Goal: Check status: Check status

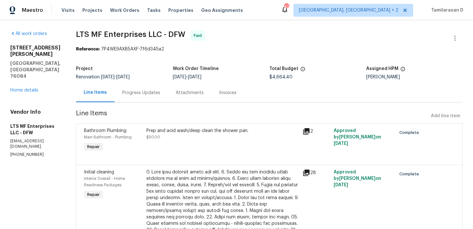
click at [26, 71] on div "161 Kennedy Dr Venus, TX 76084" at bounding box center [35, 62] width 50 height 35
click at [18, 93] on link "Home details" at bounding box center [24, 90] width 28 height 5
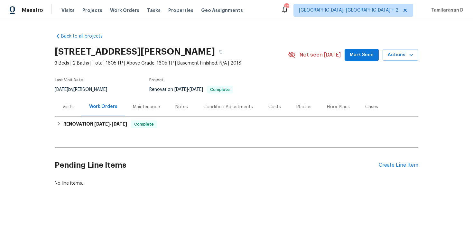
scroll to position [1, 0]
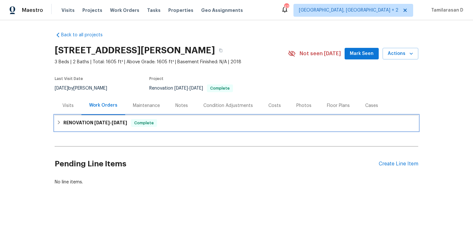
click at [73, 121] on h6 "RENOVATION 9/9/25 - 9/13/25" at bounding box center [95, 123] width 64 height 8
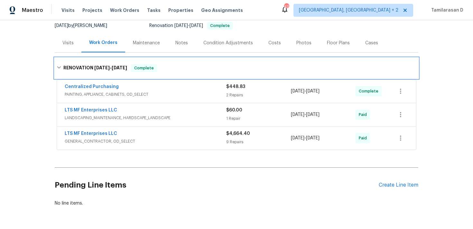
scroll to position [83, 0]
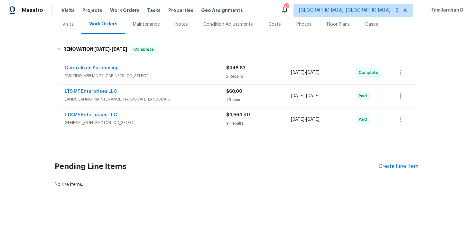
click at [125, 119] on div "LTS MF Enterprises LLC" at bounding box center [145, 116] width 161 height 8
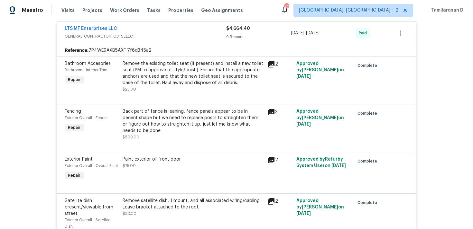
scroll to position [119, 0]
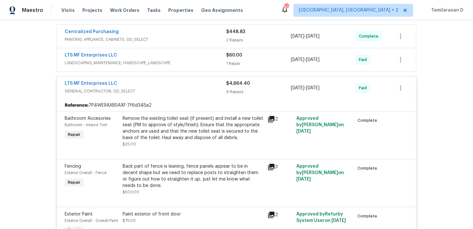
click at [151, 54] on div "LTS MF Enterprises LLC" at bounding box center [145, 56] width 161 height 8
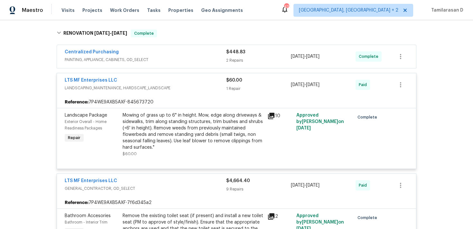
scroll to position [86, 0]
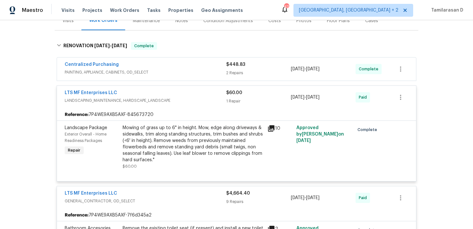
click at [143, 68] on div "Centralized Purchasing" at bounding box center [145, 65] width 161 height 8
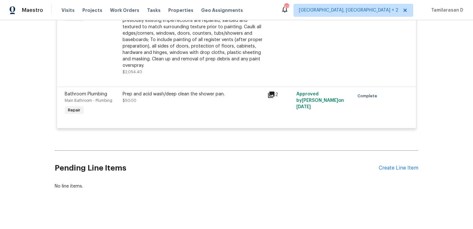
scroll to position [546, 0]
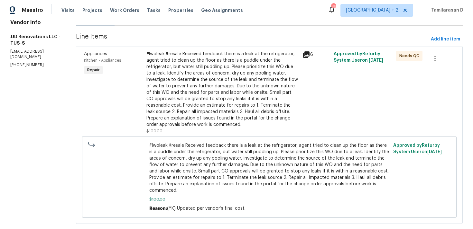
scroll to position [88, 0]
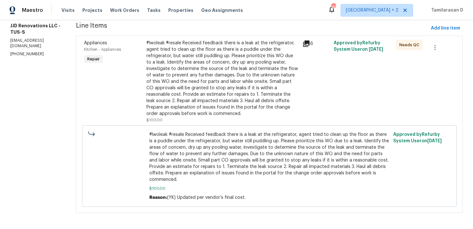
click at [204, 69] on div "#lwoleak #resale Received feedback there is a leak at the refrigerator, agent t…" at bounding box center [222, 78] width 152 height 77
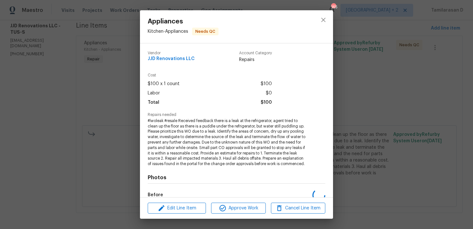
scroll to position [78, 0]
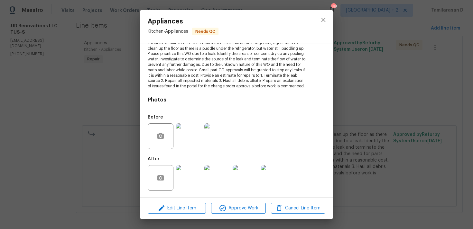
click at [188, 140] on img at bounding box center [189, 137] width 26 height 26
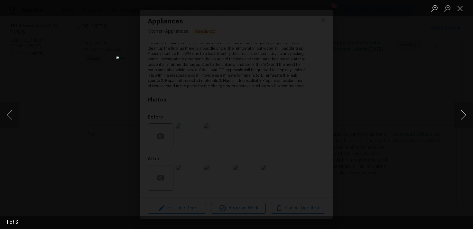
click at [462, 112] on button "Next image" at bounding box center [463, 115] width 19 height 26
click at [460, 8] on button "Close lightbox" at bounding box center [460, 8] width 13 height 11
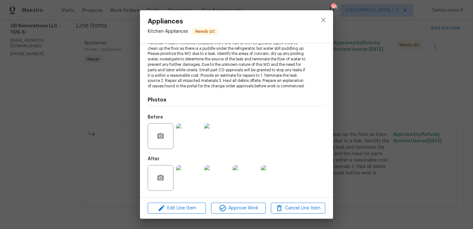
click at [186, 166] on img at bounding box center [189, 178] width 26 height 26
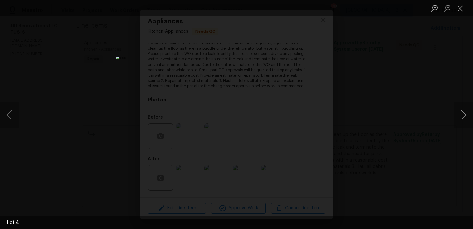
click at [462, 114] on button "Next image" at bounding box center [463, 115] width 19 height 26
click at [457, 6] on button "Close lightbox" at bounding box center [460, 8] width 13 height 11
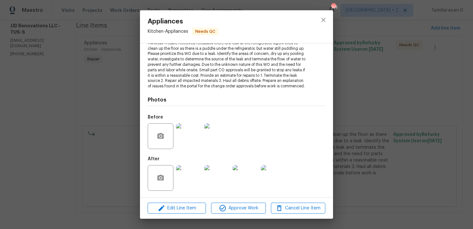
click at [115, 81] on div "Appliances Kitchen - Appliances Needs QC Vendor JJD Renovations LLC Account Cat…" at bounding box center [236, 114] width 473 height 229
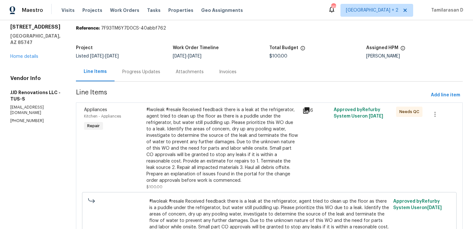
click at [151, 76] on div "Progress Updates" at bounding box center [141, 71] width 53 height 19
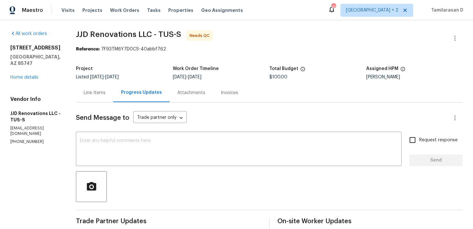
click at [105, 92] on div "Line Items" at bounding box center [95, 93] width 22 height 6
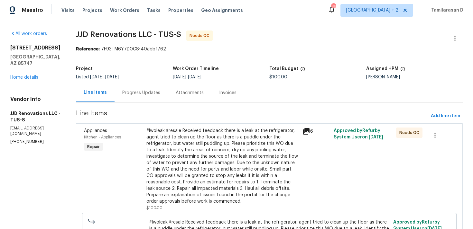
click at [196, 137] on div "#lwoleak #resale Received feedback there is a leak at the refrigerator, agent t…" at bounding box center [222, 166] width 152 height 77
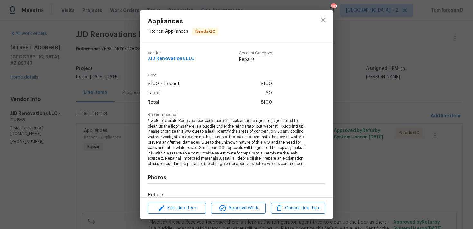
scroll to position [78, 0]
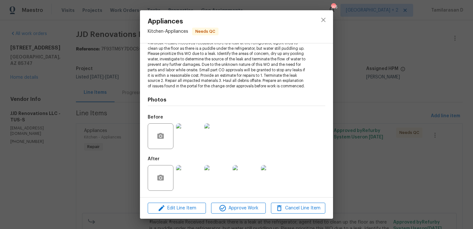
click at [187, 139] on img at bounding box center [189, 137] width 26 height 26
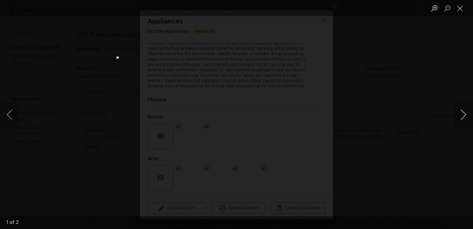
click at [463, 115] on button "Next image" at bounding box center [463, 115] width 19 height 26
click at [458, 2] on li "Lightbox" at bounding box center [460, 8] width 13 height 16
click at [458, 7] on button "Close lightbox" at bounding box center [460, 8] width 13 height 11
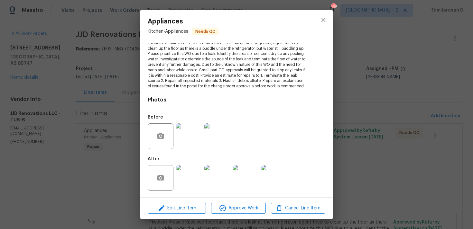
click at [190, 176] on img at bounding box center [189, 178] width 26 height 26
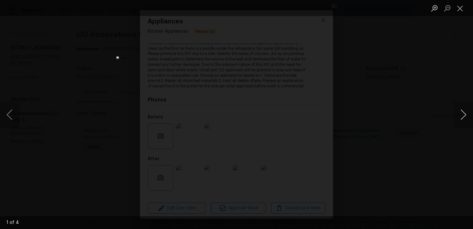
click at [461, 112] on button "Next image" at bounding box center [463, 115] width 19 height 26
click at [461, 9] on button "Close lightbox" at bounding box center [460, 8] width 13 height 11
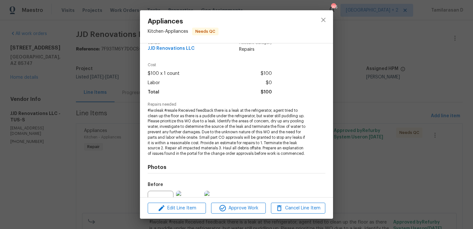
scroll to position [0, 0]
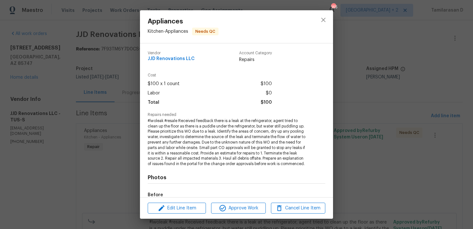
click at [57, 169] on div "Appliances Kitchen - Appliances Needs QC Vendor JJD Renovations LLC Account Cat…" at bounding box center [236, 114] width 473 height 229
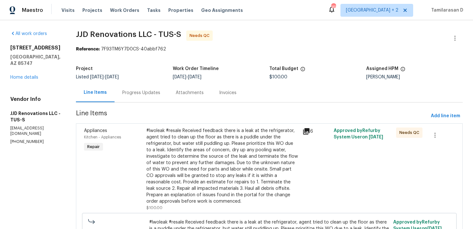
click at [181, 129] on div "#lwoleak #resale Received feedback there is a leak at the refrigerator, agent t…" at bounding box center [222, 166] width 152 height 77
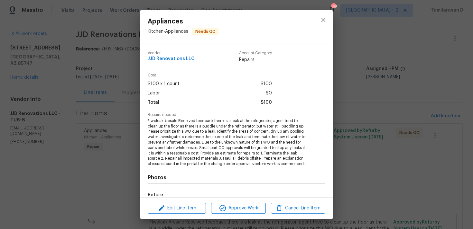
scroll to position [78, 0]
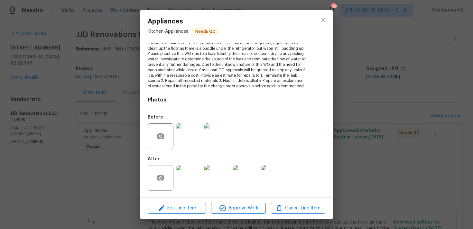
click at [187, 168] on img at bounding box center [189, 178] width 26 height 26
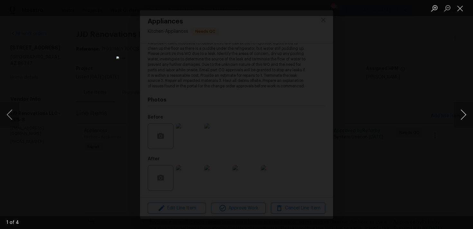
click at [461, 118] on button "Next image" at bounding box center [463, 115] width 19 height 26
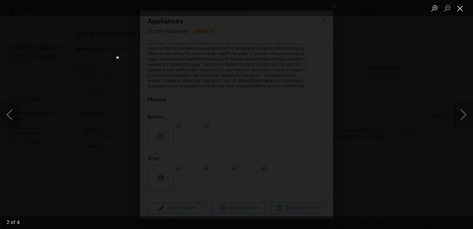
click at [460, 8] on button "Close lightbox" at bounding box center [460, 8] width 13 height 11
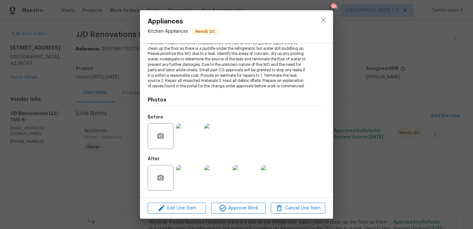
click at [197, 129] on img at bounding box center [189, 137] width 26 height 26
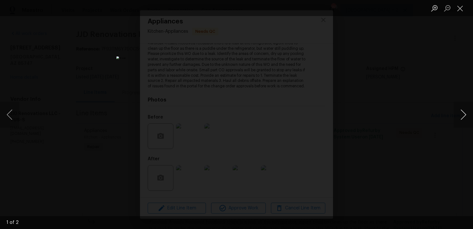
click at [460, 115] on button "Next image" at bounding box center [463, 115] width 19 height 26
click at [460, 5] on button "Close lightbox" at bounding box center [460, 8] width 13 height 11
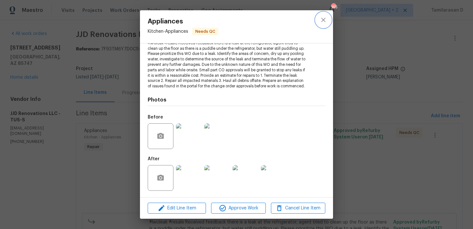
click at [322, 18] on icon "close" at bounding box center [323, 20] width 8 height 8
